Goal: Transaction & Acquisition: Purchase product/service

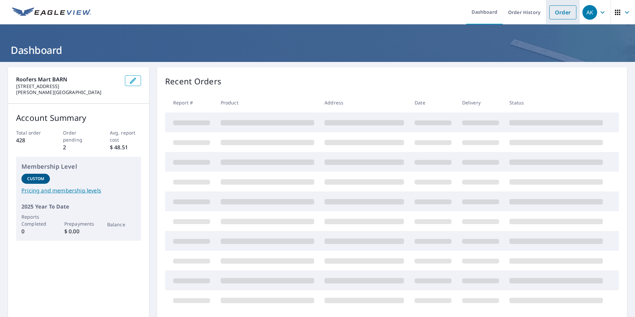
click at [560, 17] on link "Order" at bounding box center [562, 12] width 27 height 14
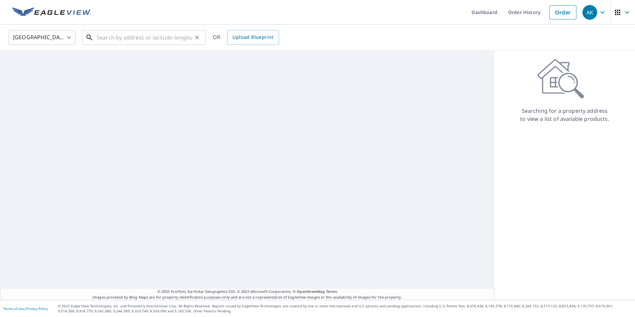
click at [131, 43] on input "text" at bounding box center [144, 37] width 95 height 19
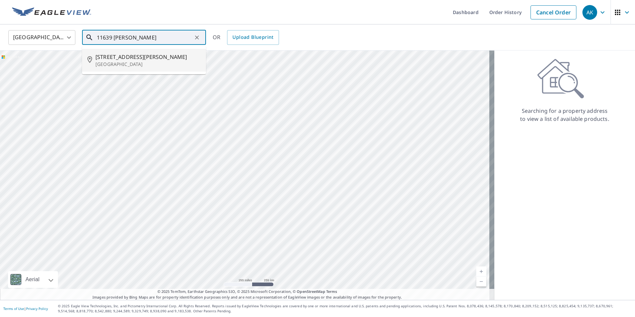
click at [134, 60] on span "[STREET_ADDRESS][PERSON_NAME]" at bounding box center [147, 57] width 105 height 8
type input "[STREET_ADDRESS][PERSON_NAME]"
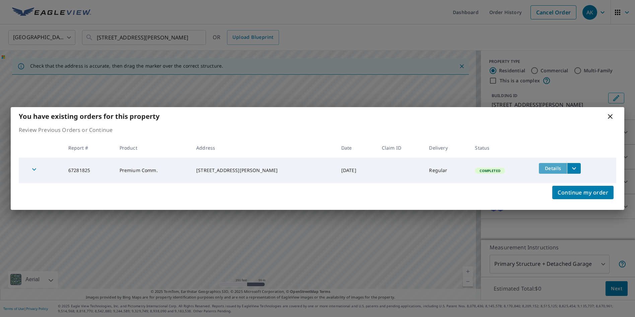
click at [553, 168] on span "Details" at bounding box center [553, 168] width 20 height 6
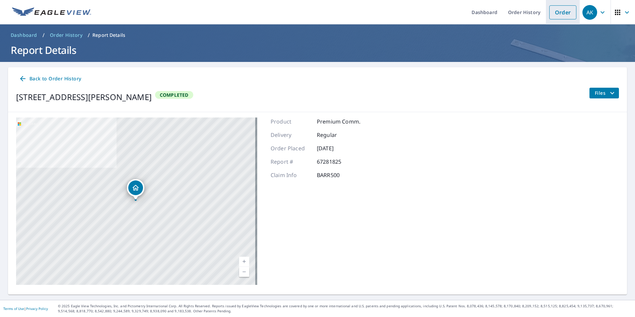
click at [549, 6] on link "Order" at bounding box center [562, 12] width 27 height 14
